Goal: Task Accomplishment & Management: Complete application form

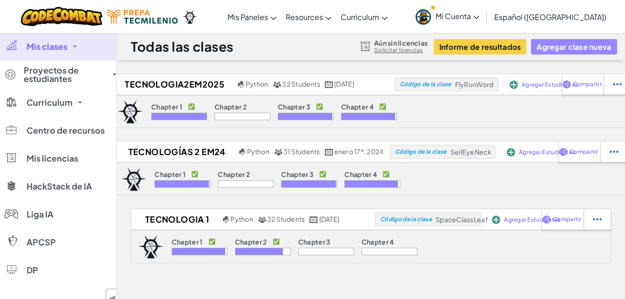
click at [557, 49] on button "Agregar clase nueva" at bounding box center [574, 46] width 86 height 15
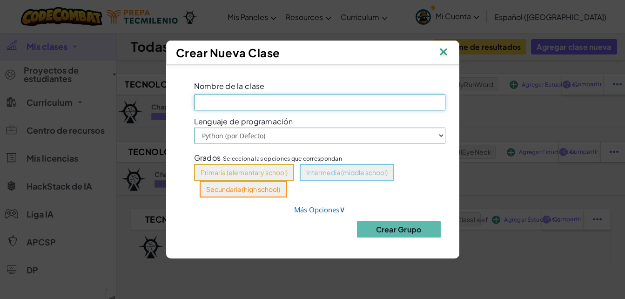
click at [233, 104] on input "Nombre de la clase El campo es obligatorio" at bounding box center [319, 103] width 251 height 16
click at [199, 102] on input "SP2025-G602" at bounding box center [319, 103] width 251 height 16
click at [223, 103] on input "Tecno1SP2025-G602" at bounding box center [319, 103] width 251 height 16
click at [228, 102] on input "Tecno1SP2025-G602" at bounding box center [319, 103] width 251 height 16
click at [265, 101] on input "Tecno1SD2025-G602" at bounding box center [319, 103] width 251 height 16
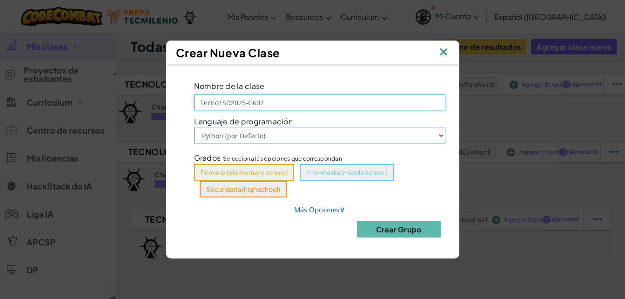
type input "Tecno1SD2025-G602"
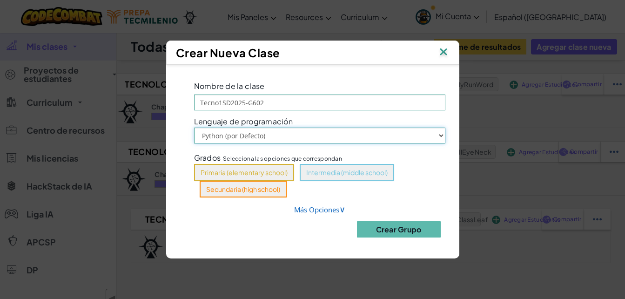
click at [441, 136] on select "Python (por Defecto) JavaScript" at bounding box center [319, 136] width 251 height 16
click at [194, 128] on select "Python (por Defecto) JavaScript" at bounding box center [319, 136] width 251 height 16
click at [338, 211] on link "Más Opciones ∨" at bounding box center [319, 209] width 51 height 9
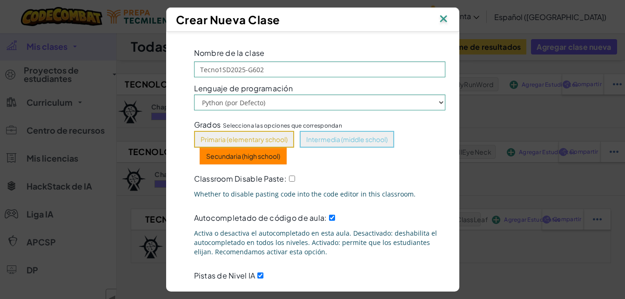
click at [248, 158] on button "Secundaria (high school)" at bounding box center [243, 156] width 87 height 17
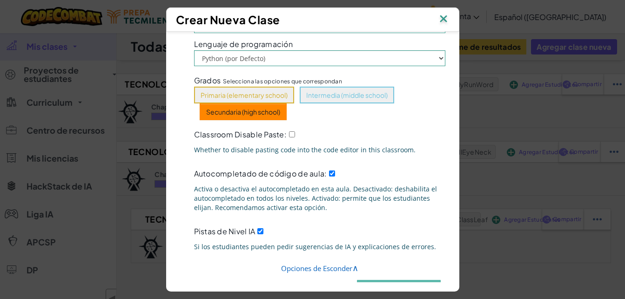
scroll to position [70, 0]
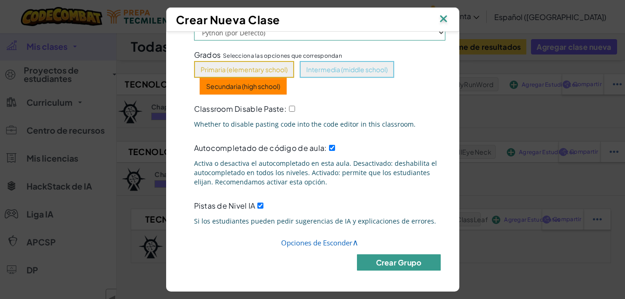
click at [397, 265] on button "Crear Grupo" at bounding box center [399, 262] width 84 height 16
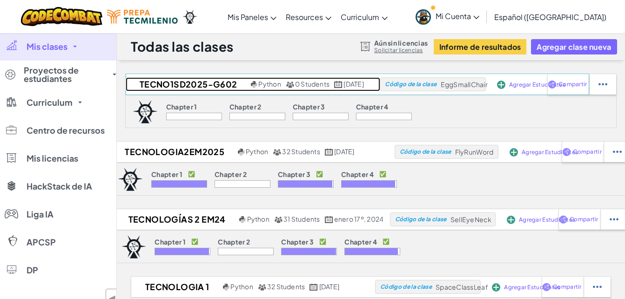
click at [162, 84] on h2 "Tecno1SD2025-G602" at bounding box center [187, 84] width 123 height 14
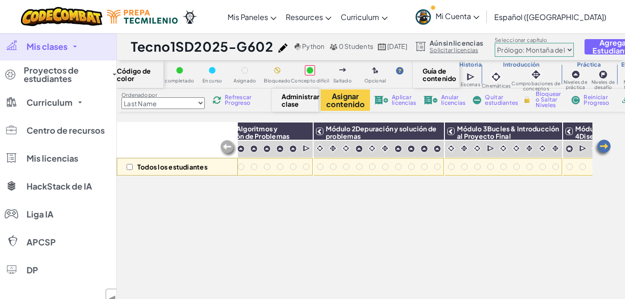
scroll to position [0, 60]
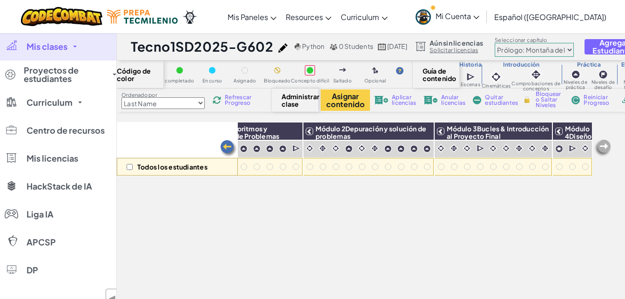
drag, startPoint x: 580, startPoint y: 281, endPoint x: 438, endPoint y: 278, distance: 141.6
click at [438, 278] on div "Todos los estudiantes Módulo 1Algoritmos y Resolución de Problemas Módulo 2Depu…" at bounding box center [355, 159] width 476 height 261
click at [574, 51] on select "Prólogo: Montaña del cielo Capítulo 2: Los Bailarines de la Luna Capítulo 3: La…" at bounding box center [534, 50] width 79 height 14
click at [537, 43] on select "Prólogo: Montaña del cielo Capítulo 2: Los Bailarines de la Luna Capítulo 3: La…" at bounding box center [534, 50] width 79 height 14
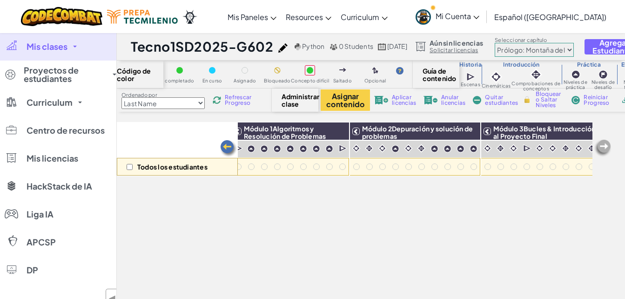
scroll to position [0, 0]
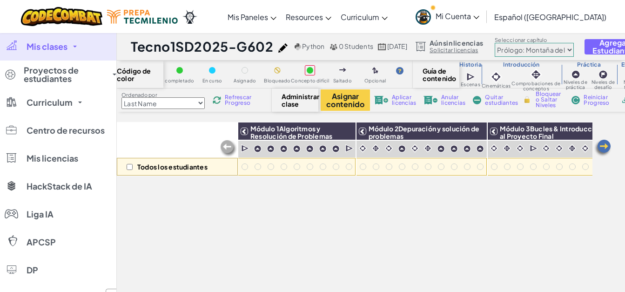
click at [75, 47] on link "Mis clases" at bounding box center [58, 47] width 116 height 28
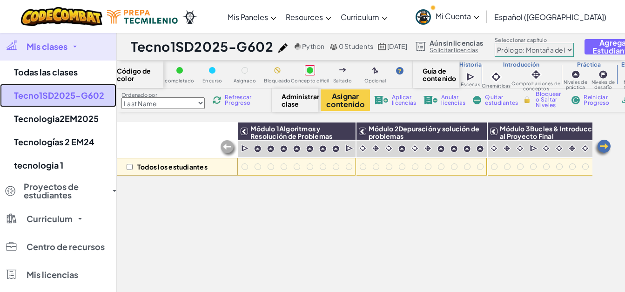
click at [38, 96] on link "Tecno1SD2025-G602" at bounding box center [58, 95] width 116 height 23
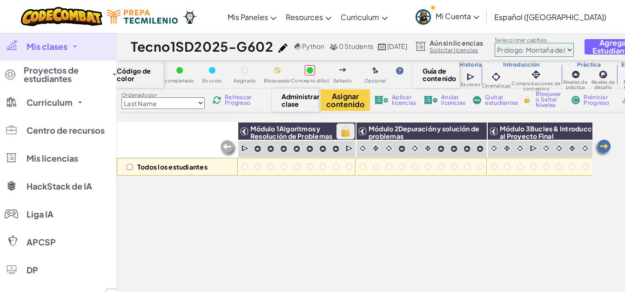
click at [346, 133] on img at bounding box center [346, 131] width 16 height 14
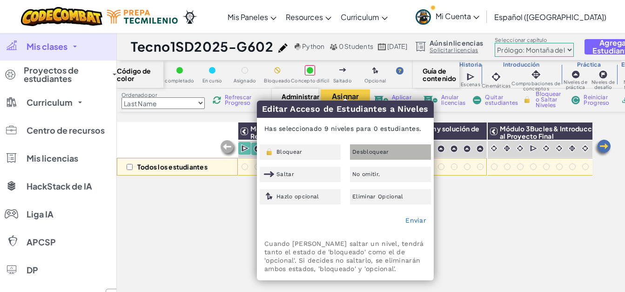
click at [362, 155] on div "Desbloquear" at bounding box center [390, 151] width 81 height 15
click at [419, 221] on link "Enviar" at bounding box center [415, 219] width 21 height 7
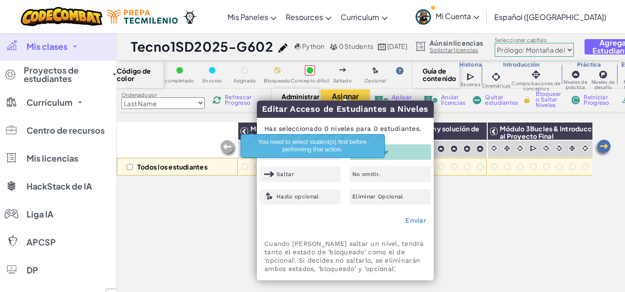
click at [203, 132] on div "Todos los estudiantes" at bounding box center [177, 149] width 121 height 54
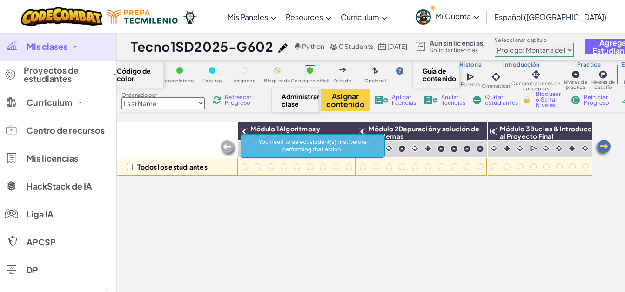
click at [209, 127] on div "Todos los estudiantes" at bounding box center [177, 149] width 121 height 54
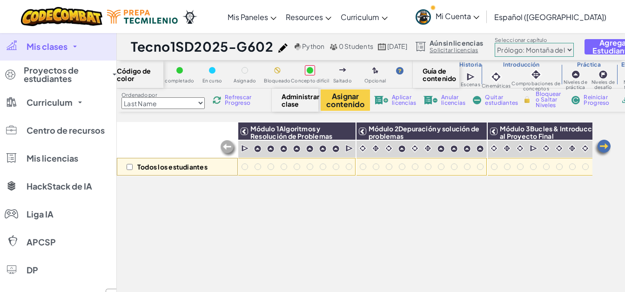
click at [280, 49] on img at bounding box center [282, 47] width 9 height 9
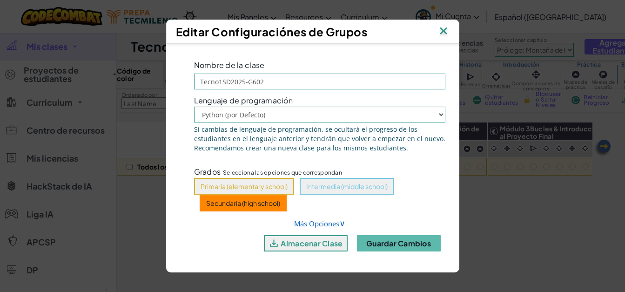
click at [233, 202] on button "Secundaria (high school)" at bounding box center [243, 203] width 87 height 17
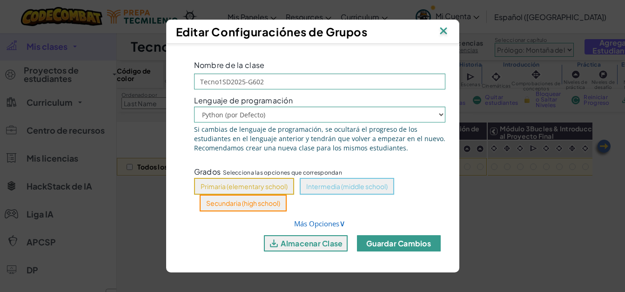
click at [390, 244] on button "Guardar cambios" at bounding box center [399, 243] width 84 height 16
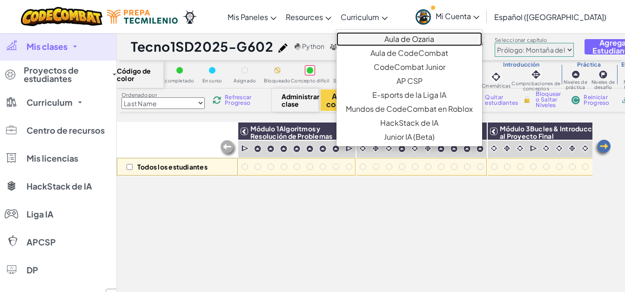
click at [415, 38] on link "Aula de Ozaria" at bounding box center [410, 39] width 146 height 14
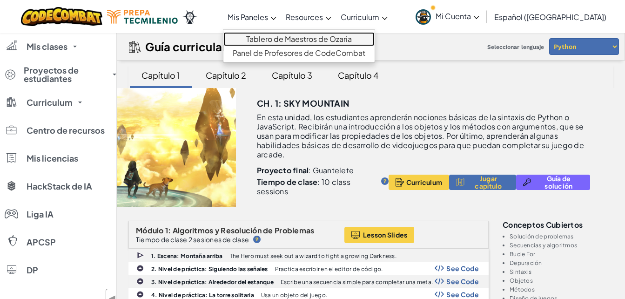
click at [270, 41] on link "Tablero de Maestros de Ozaria" at bounding box center [298, 39] width 151 height 14
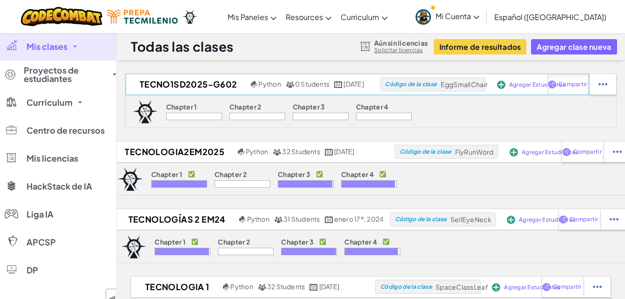
click at [587, 85] on span "Compartir" at bounding box center [573, 84] width 28 height 6
select select "write"
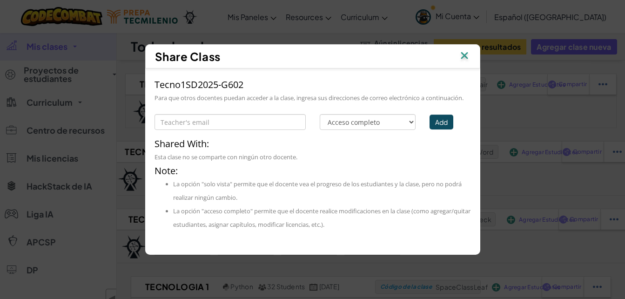
click at [465, 49] on img at bounding box center [465, 56] width 12 height 14
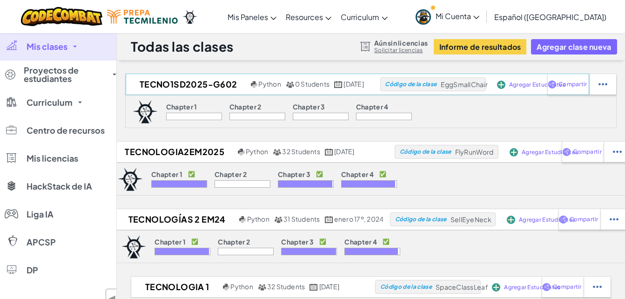
click at [543, 86] on span "Agregar Estudiantes" at bounding box center [537, 85] width 56 height 6
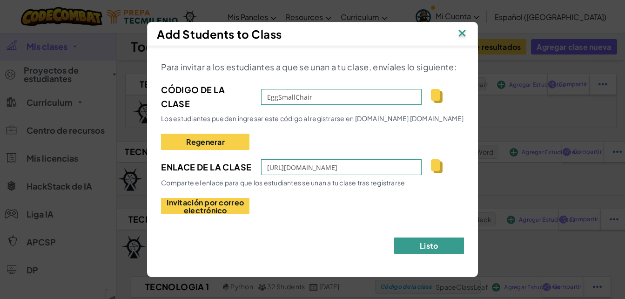
click at [425, 245] on button "Listo" at bounding box center [429, 245] width 70 height 16
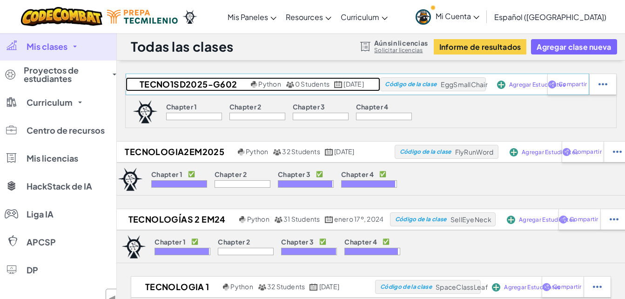
click at [179, 85] on h2 "Tecno1SD2025-G602" at bounding box center [187, 84] width 123 height 14
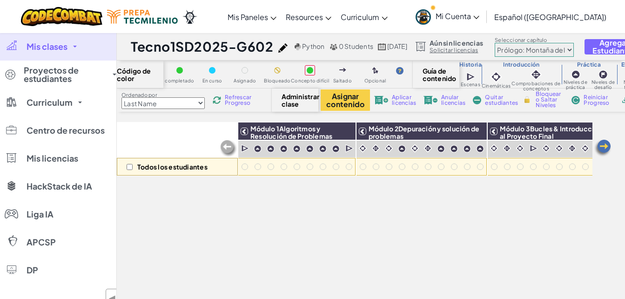
click at [280, 49] on img at bounding box center [282, 47] width 9 height 9
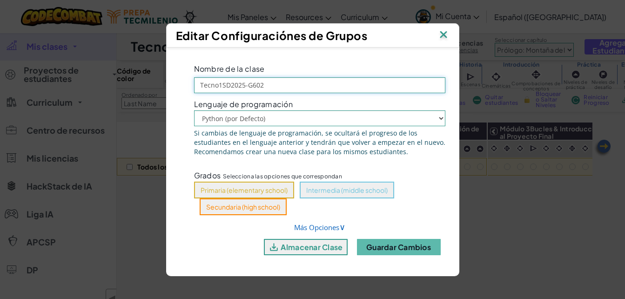
click at [225, 85] on input "Tecno1SD2025-G602" at bounding box center [319, 85] width 251 height 16
click at [284, 84] on input "Tecno1AD2025-G602" at bounding box center [319, 85] width 251 height 16
type input "Tecno1AD2025-G602"
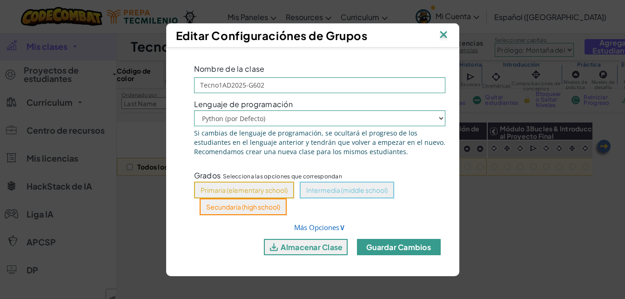
click at [405, 250] on button "Guardar cambios" at bounding box center [399, 247] width 84 height 16
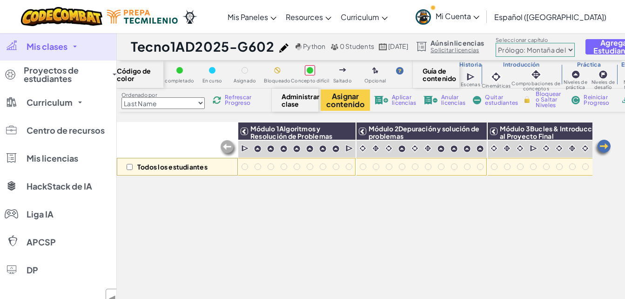
click at [64, 49] on span "Mis clases" at bounding box center [47, 46] width 41 height 8
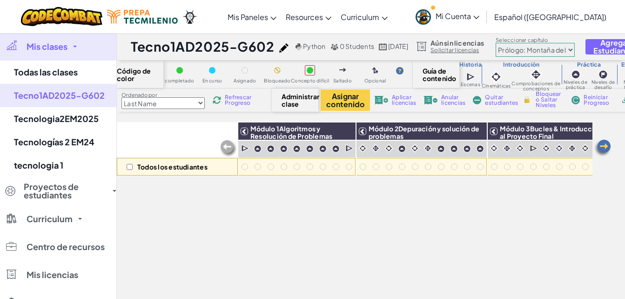
click at [74, 49] on link "Mis clases" at bounding box center [58, 47] width 116 height 28
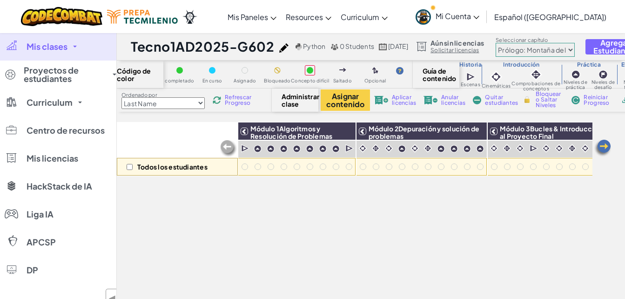
click at [74, 49] on link "Mis clases" at bounding box center [58, 47] width 116 height 28
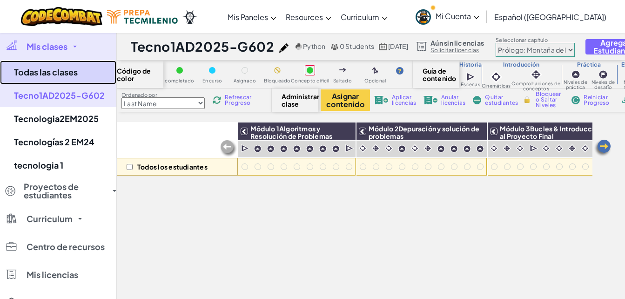
click at [45, 74] on link "Todas las clases" at bounding box center [58, 73] width 116 height 24
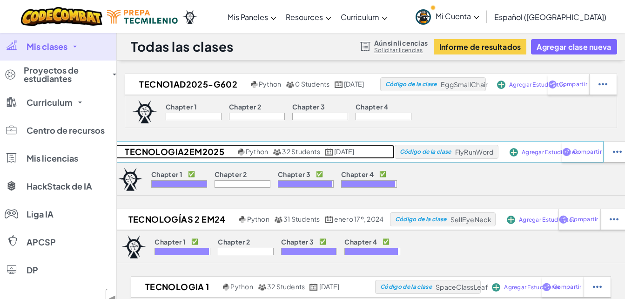
click at [185, 154] on h2 "Tecnologia2EM2025" at bounding box center [173, 152] width 125 height 14
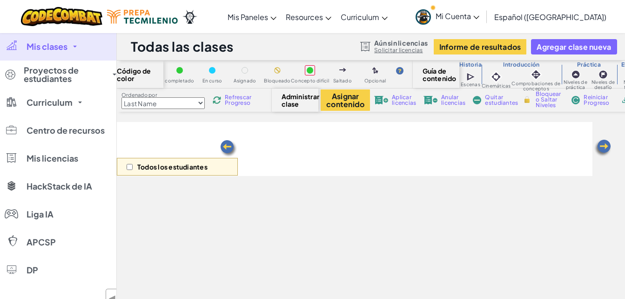
select select "5f0cb0b7a2492bba0b3520df"
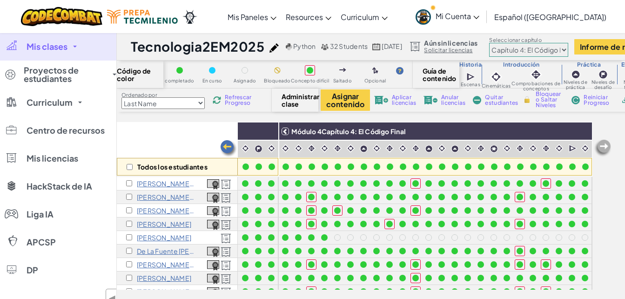
click at [79, 45] on link "Mis clases" at bounding box center [58, 47] width 116 height 28
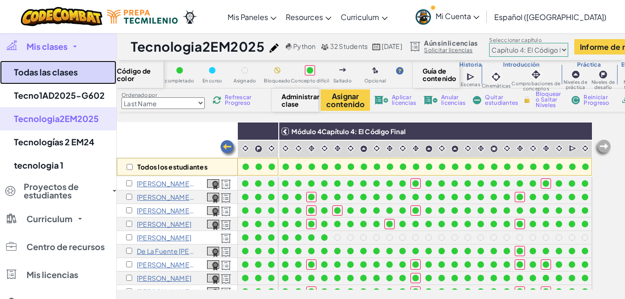
click at [59, 74] on link "Todas las clases" at bounding box center [58, 73] width 116 height 24
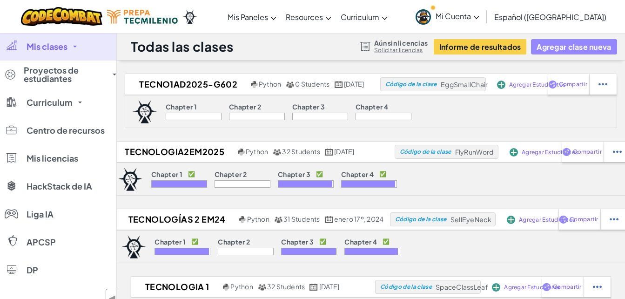
click at [586, 44] on button "Agregar clase nueva" at bounding box center [574, 46] width 86 height 15
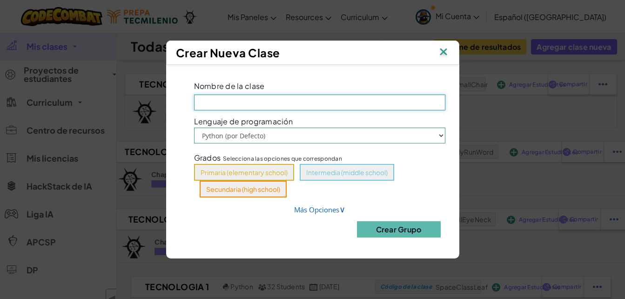
click at [219, 98] on input "Nombre de la clase El campo es obligatorio" at bounding box center [319, 103] width 251 height 16
click at [225, 103] on input "Tecno1SD2025-G602" at bounding box center [319, 103] width 251 height 16
click at [265, 100] on input "Tecno1AD2025-G602" at bounding box center [319, 103] width 251 height 16
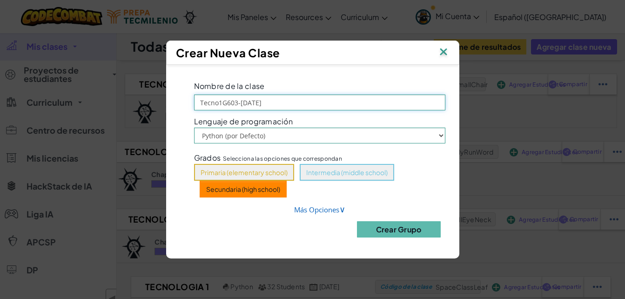
type input "Tecno1G603-AD2025"
click at [235, 188] on button "Secundaria (high school)" at bounding box center [243, 189] width 87 height 17
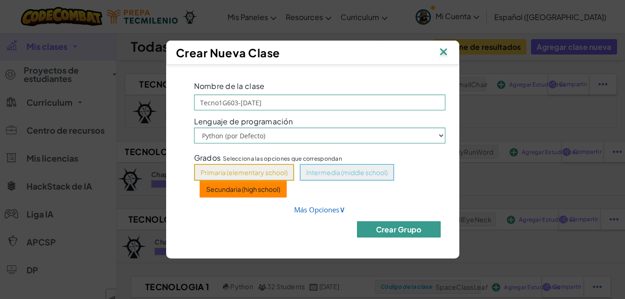
click at [398, 231] on button "Crear Grupo" at bounding box center [399, 229] width 84 height 16
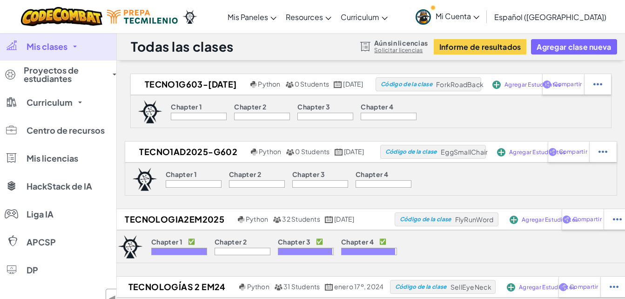
click at [477, 15] on span "Mi Cuenta" at bounding box center [458, 16] width 44 height 10
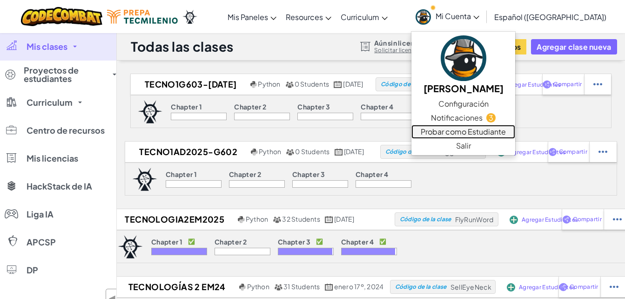
click at [498, 135] on link "Probar como Estudiante" at bounding box center [464, 132] width 104 height 14
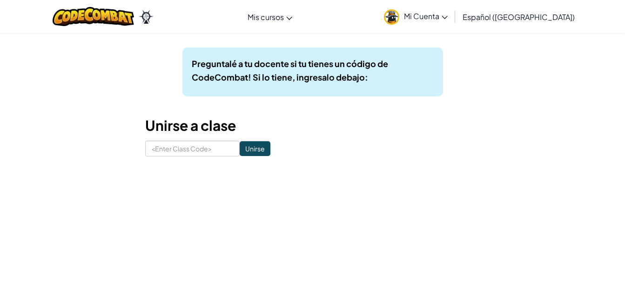
scroll to position [74, 0]
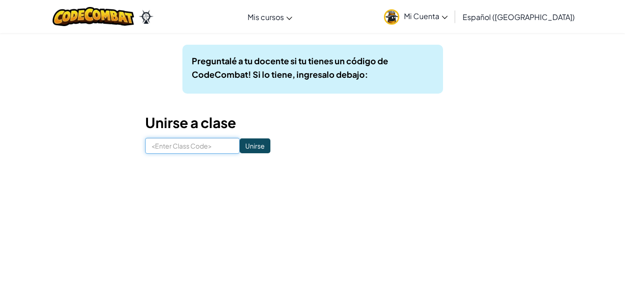
click at [170, 146] on input at bounding box center [192, 146] width 95 height 16
type input "E"
type input "EggSmallChair"
click at [241, 149] on input "Unirse" at bounding box center [255, 145] width 31 height 15
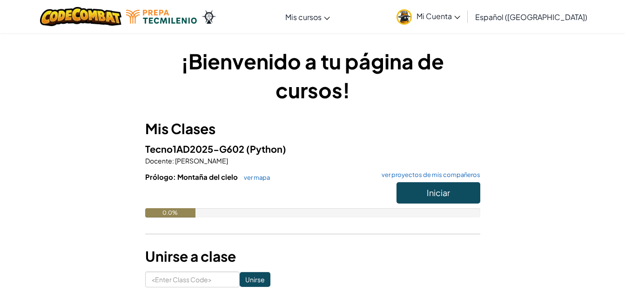
click at [452, 16] on span "Mi Cuenta" at bounding box center [439, 16] width 44 height 10
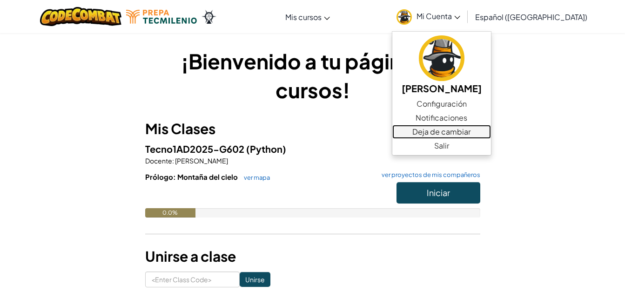
click at [491, 133] on link "Deja de cambiar" at bounding box center [441, 132] width 99 height 14
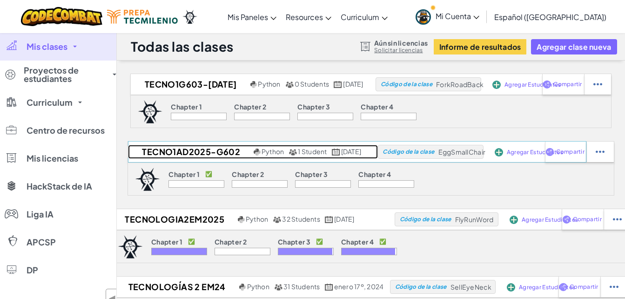
click at [169, 153] on h2 "Tecno1AD2025-G602" at bounding box center [189, 152] width 123 height 14
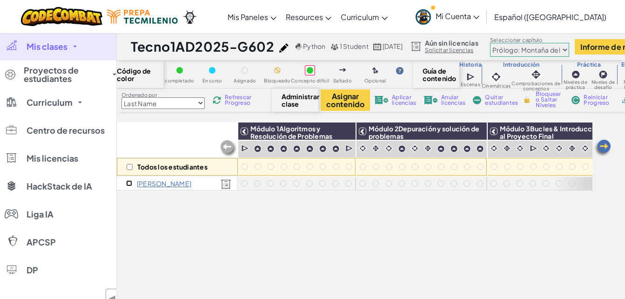
click at [129, 183] on input "checkbox" at bounding box center [129, 183] width 6 height 6
checkbox input "true"
click at [346, 131] on img at bounding box center [346, 131] width 16 height 14
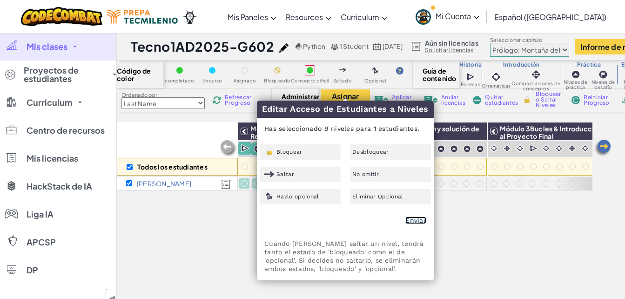
click at [414, 220] on link "Enviar" at bounding box center [415, 219] width 21 height 7
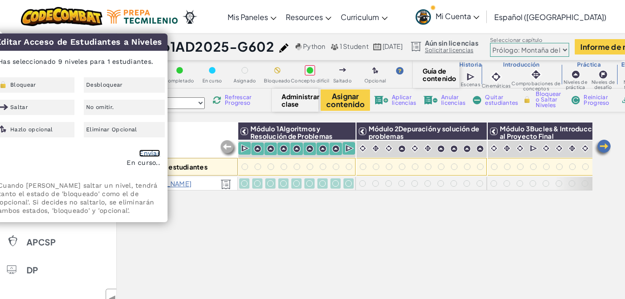
checkbox input "false"
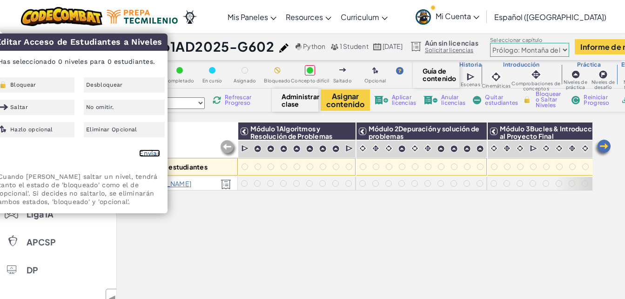
click at [149, 154] on link "Enviar" at bounding box center [149, 152] width 21 height 7
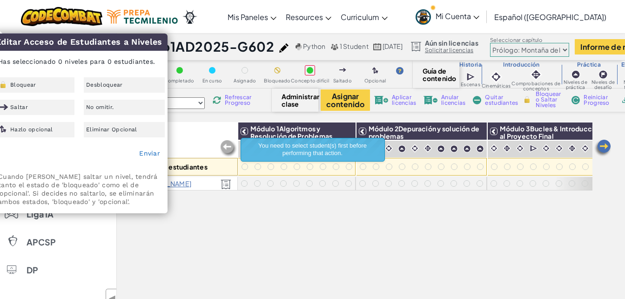
click at [290, 231] on div "Todos los estudiantes Módulo 1Algoritmos y Resolución de Problemas Módulo 2Depu…" at bounding box center [355, 159] width 476 height 261
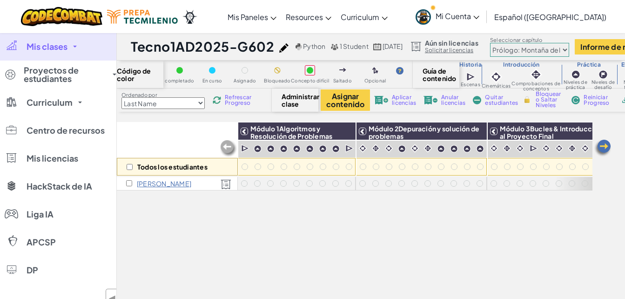
click at [480, 14] on span "Mi Cuenta" at bounding box center [458, 16] width 44 height 10
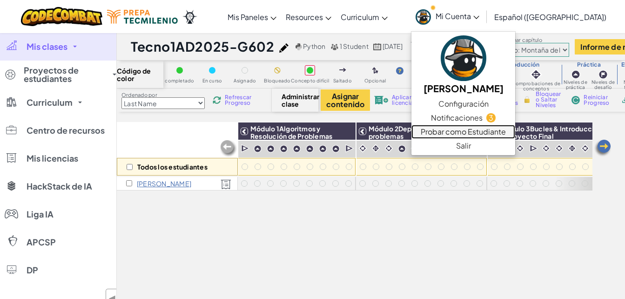
click at [503, 130] on link "Probar como Estudiante" at bounding box center [464, 132] width 104 height 14
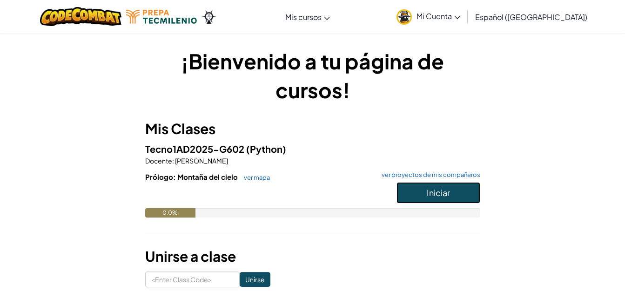
click at [440, 195] on span "Iniciar" at bounding box center [438, 192] width 23 height 11
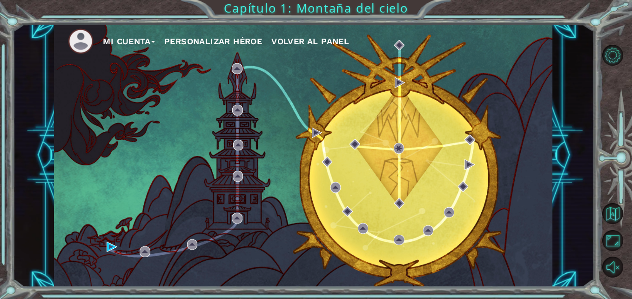
click at [220, 40] on button "Personalizar héroe" at bounding box center [213, 41] width 98 height 14
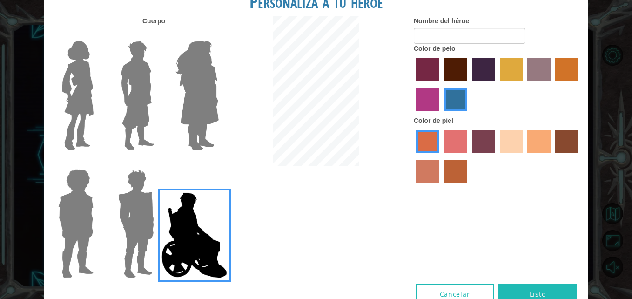
click at [474, 291] on button "Cancelar" at bounding box center [455, 294] width 78 height 21
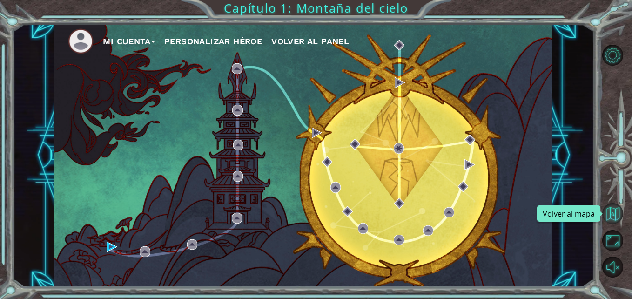
click at [614, 217] on button "Volver al mapa" at bounding box center [612, 213] width 21 height 21
click at [297, 41] on span "Volver al panel" at bounding box center [310, 41] width 78 height 10
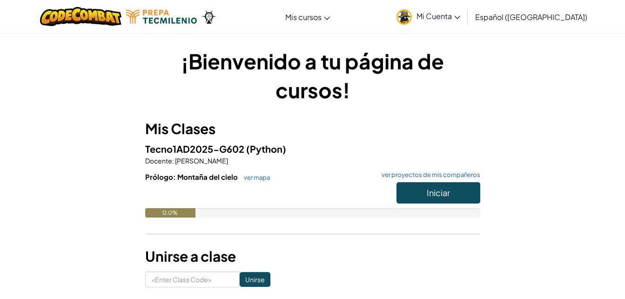
click at [460, 13] on span "Mi Cuenta" at bounding box center [439, 16] width 44 height 10
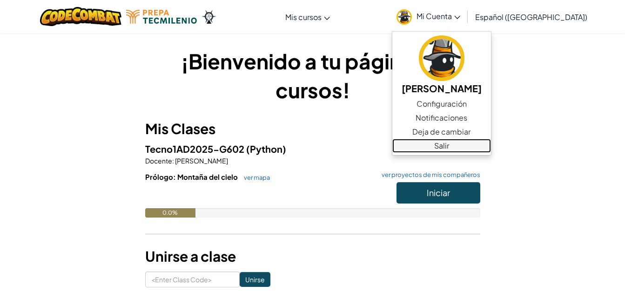
click at [485, 147] on link "Salir" at bounding box center [441, 146] width 99 height 14
